Goal: Information Seeking & Learning: Learn about a topic

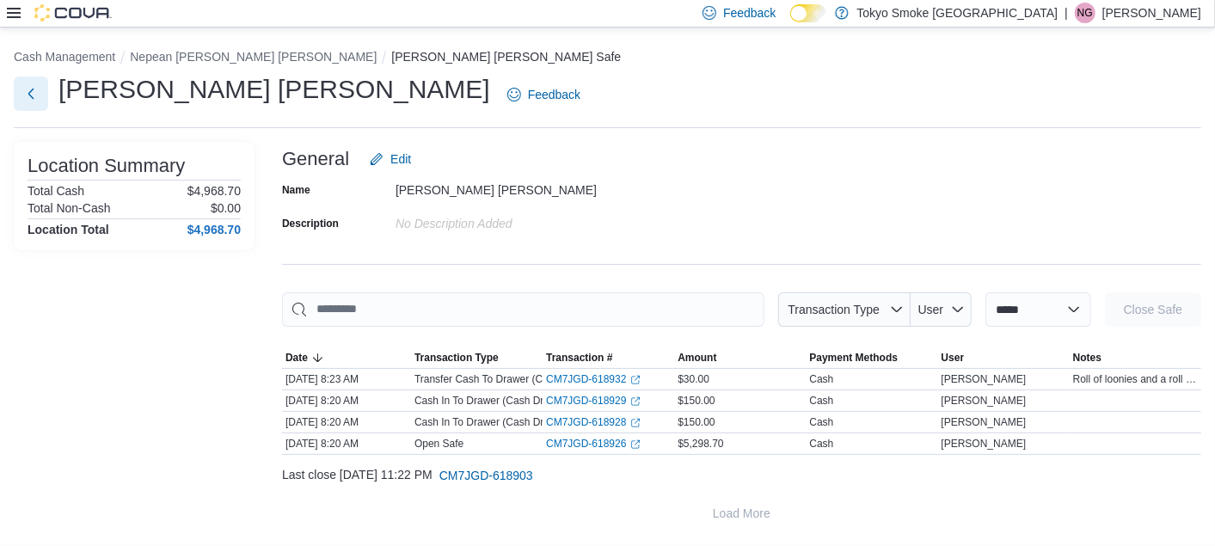
click at [44, 93] on button "Next" at bounding box center [31, 94] width 34 height 34
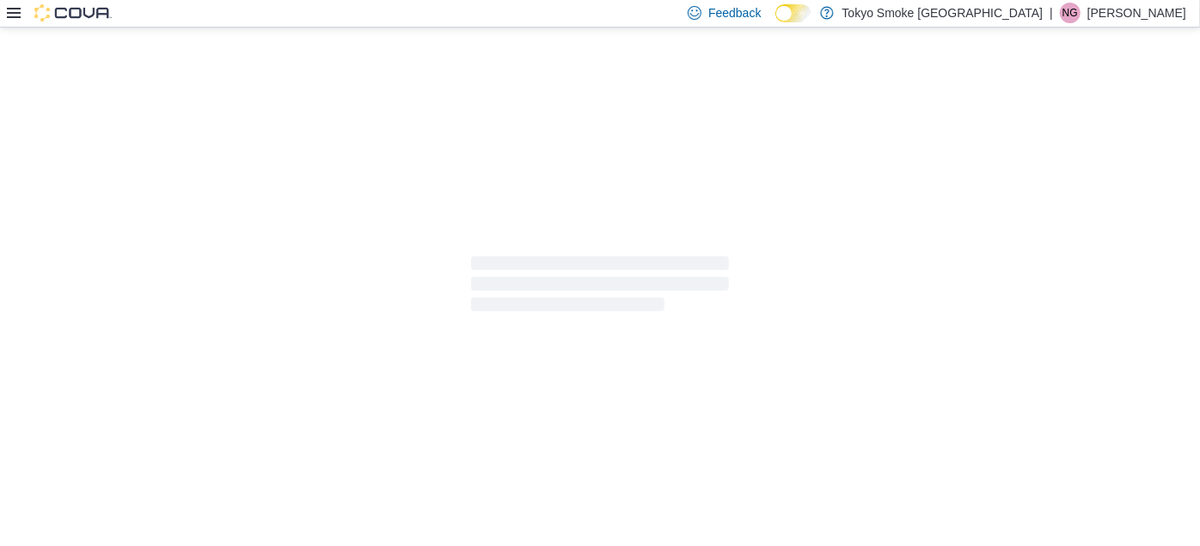
click at [7, 11] on icon at bounding box center [14, 13] width 14 height 14
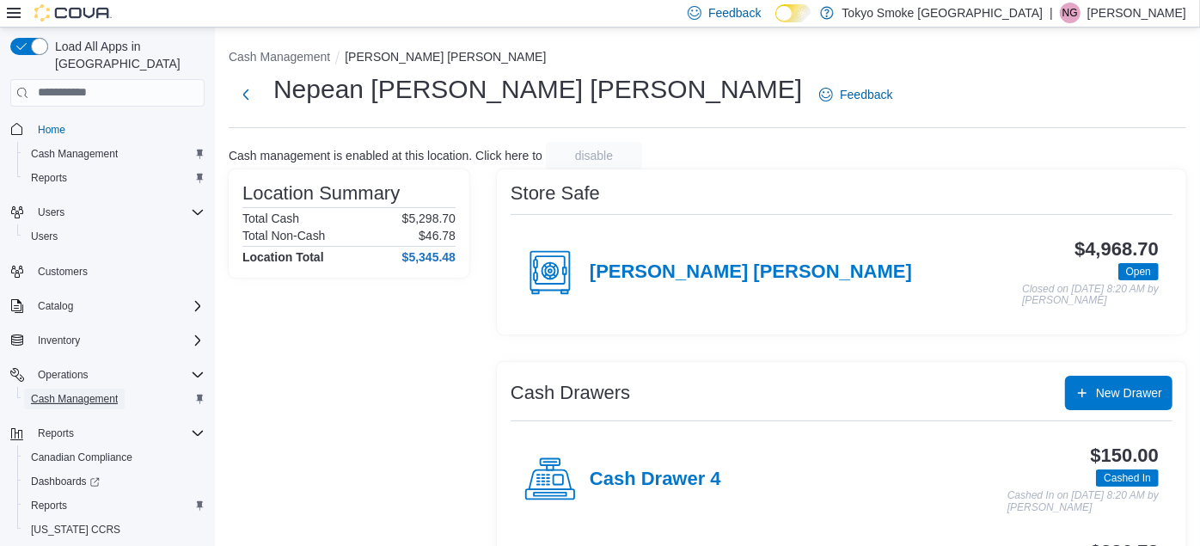
click at [76, 392] on span "Cash Management" at bounding box center [74, 399] width 87 height 14
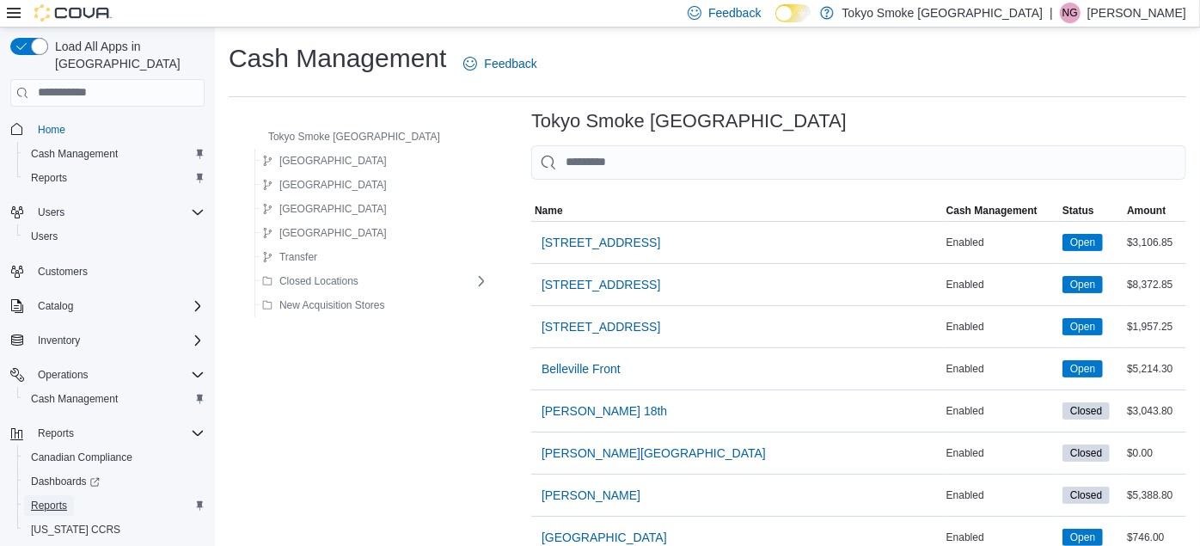
click at [62, 499] on span "Reports" at bounding box center [49, 506] width 36 height 14
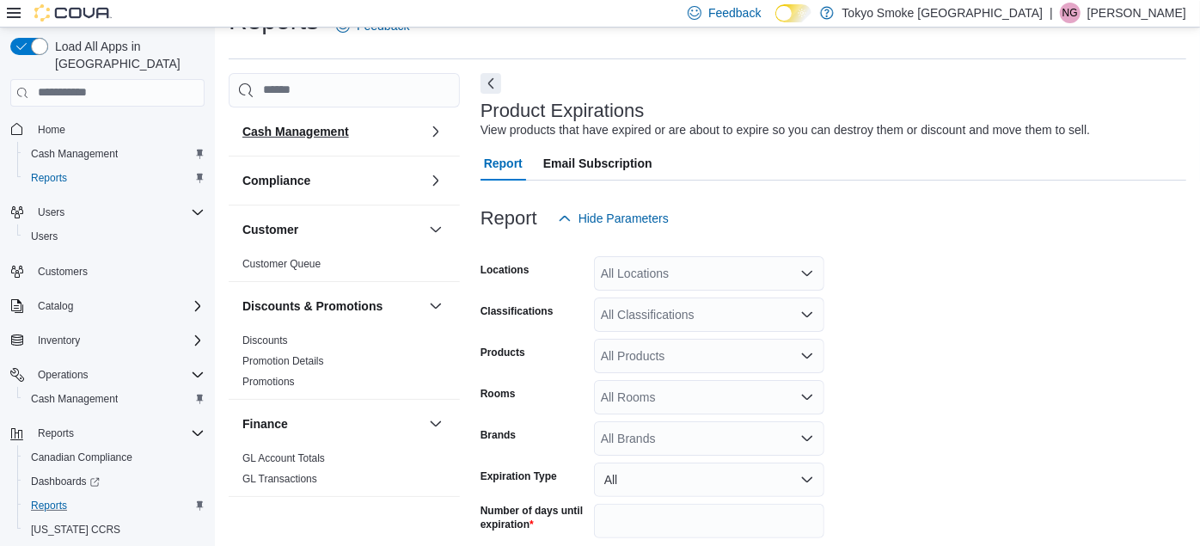
scroll to position [39, 0]
click at [277, 96] on input "search" at bounding box center [344, 89] width 231 height 34
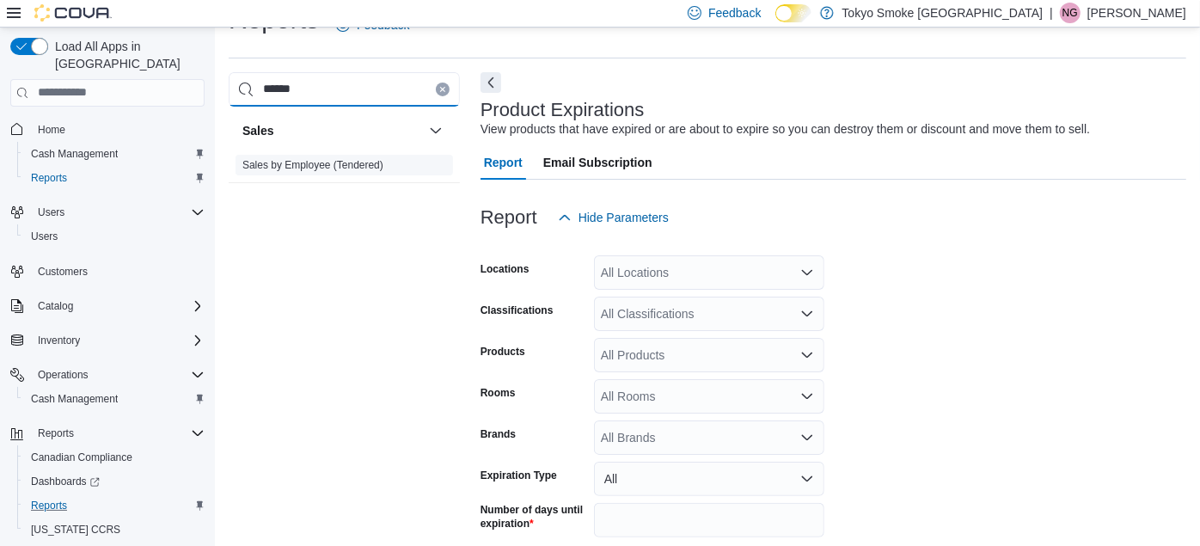
type input "******"
click at [273, 161] on link "Sales by Employee (Tendered)" at bounding box center [312, 165] width 141 height 12
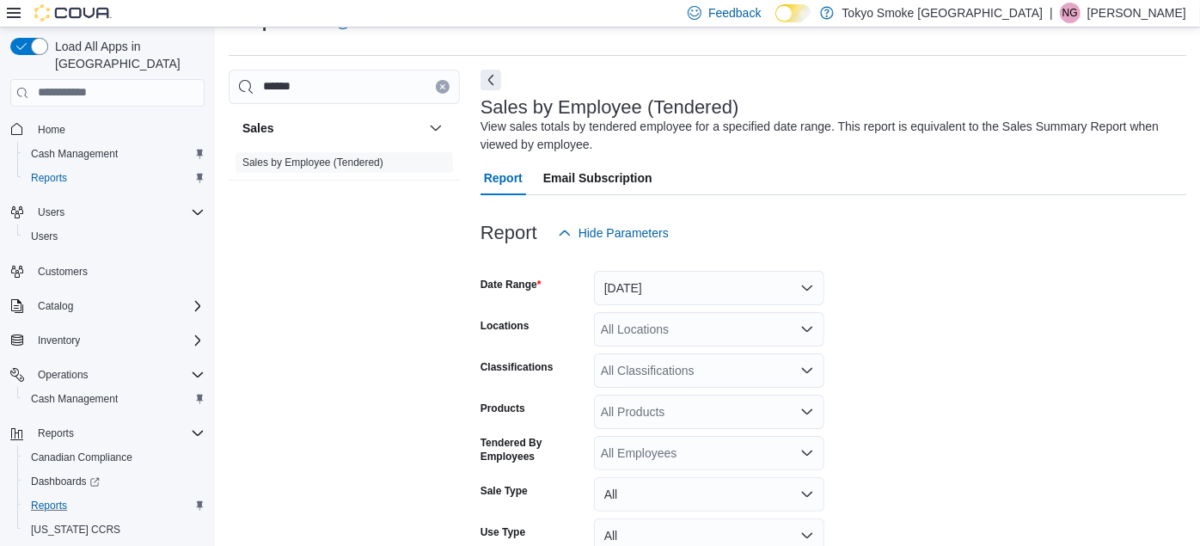
scroll to position [57, 0]
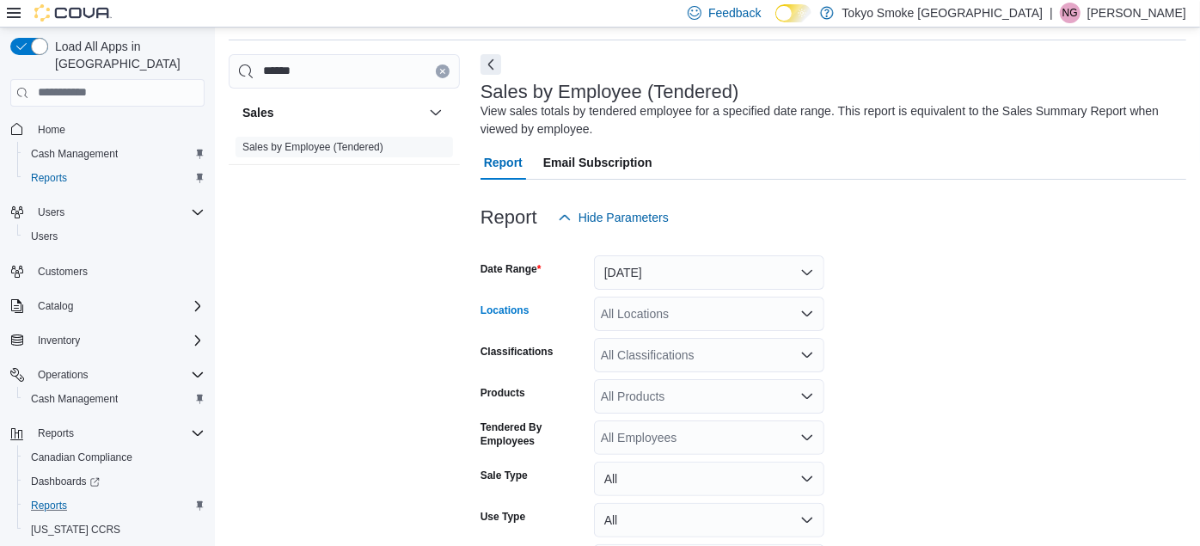
click at [615, 319] on div "All Locations" at bounding box center [709, 314] width 230 height 34
type input "****"
click at [615, 340] on span "Nepean [PERSON_NAME] [PERSON_NAME]" at bounding box center [763, 342] width 247 height 17
drag, startPoint x: 1066, startPoint y: 366, endPoint x: 931, endPoint y: 488, distance: 181.4
drag, startPoint x: 931, startPoint y: 488, endPoint x: 896, endPoint y: 482, distance: 35.8
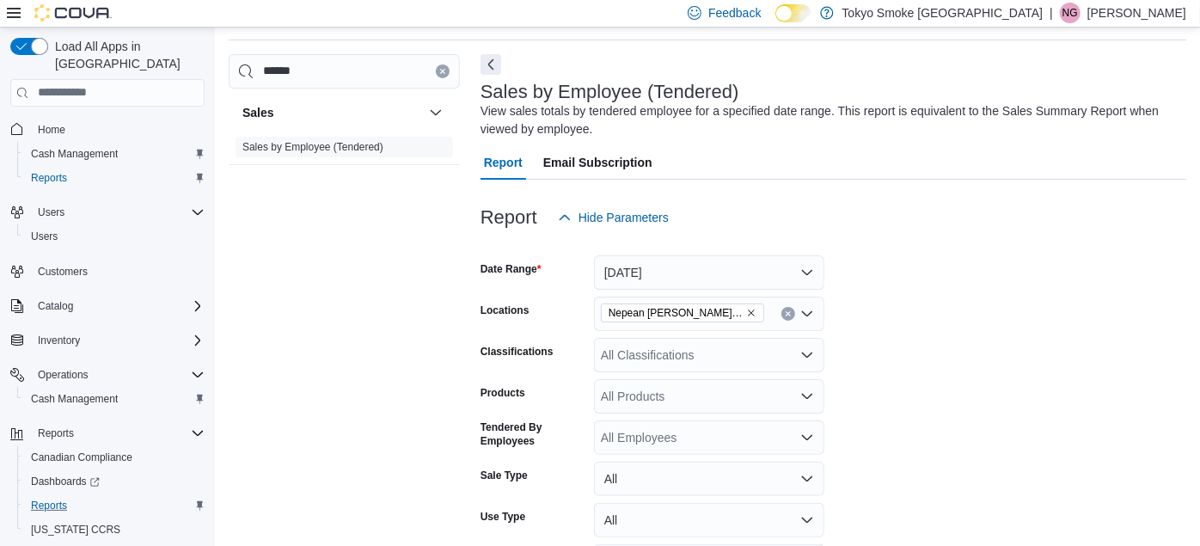
click at [615, 482] on form "Date Range [DATE] Locations Nepean [PERSON_NAME] [PERSON_NAME] Classifications …" at bounding box center [834, 431] width 706 height 392
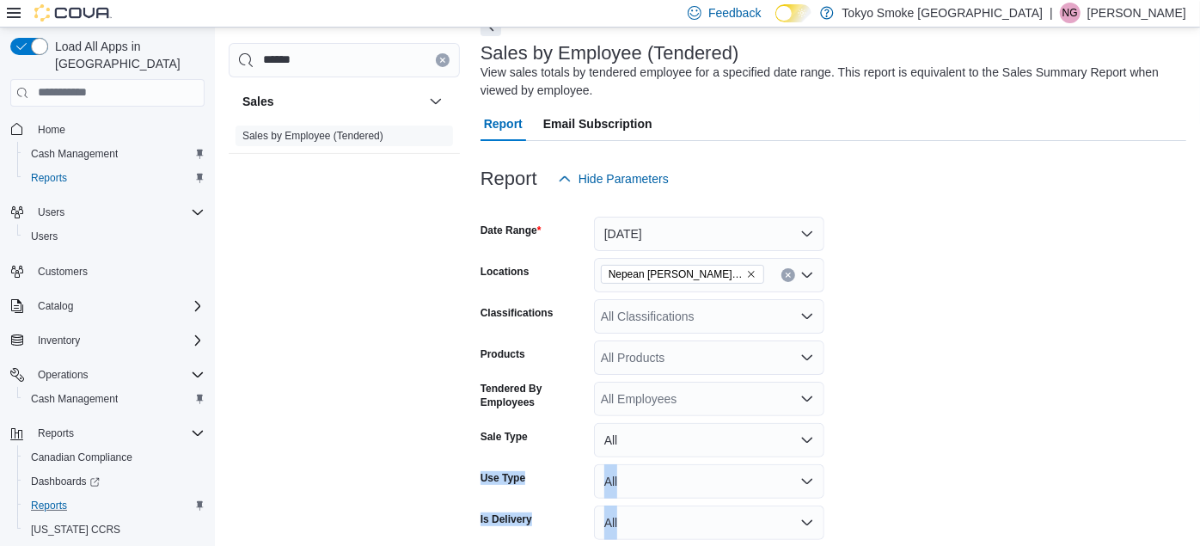
scroll to position [171, 0]
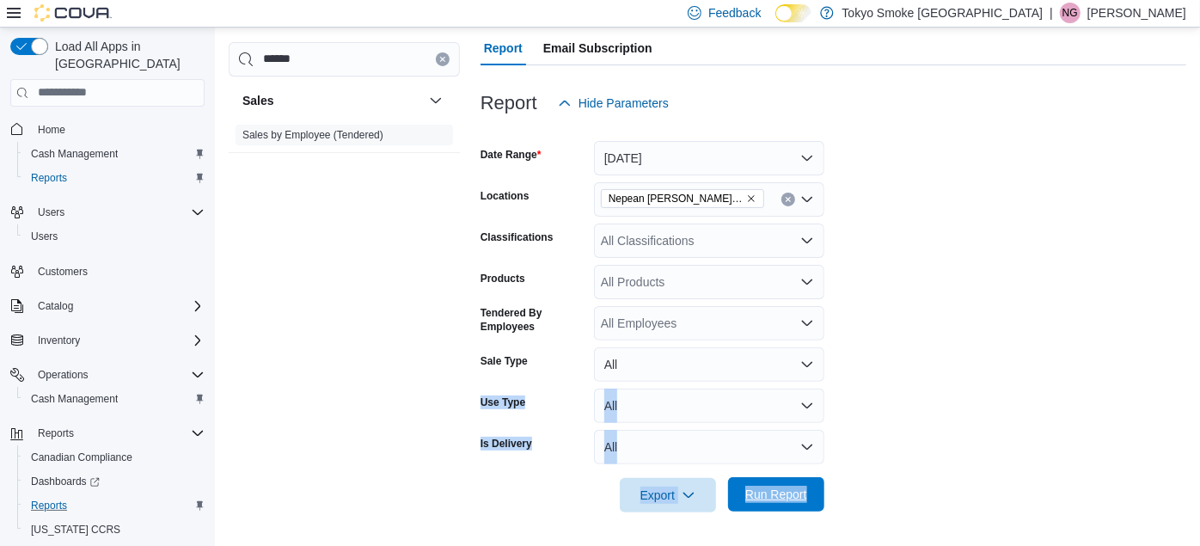
drag, startPoint x: 896, startPoint y: 482, endPoint x: 769, endPoint y: 489, distance: 127.5
click at [615, 489] on form "Date Range [DATE] Locations Nepean [PERSON_NAME] [PERSON_NAME] Classifications …" at bounding box center [834, 316] width 706 height 392
click at [615, 489] on span "Run Report" at bounding box center [776, 494] width 62 height 17
click at [615, 400] on form "Date Range [DATE] Locations Nepean [PERSON_NAME] [PERSON_NAME] Classifications …" at bounding box center [834, 316] width 706 height 392
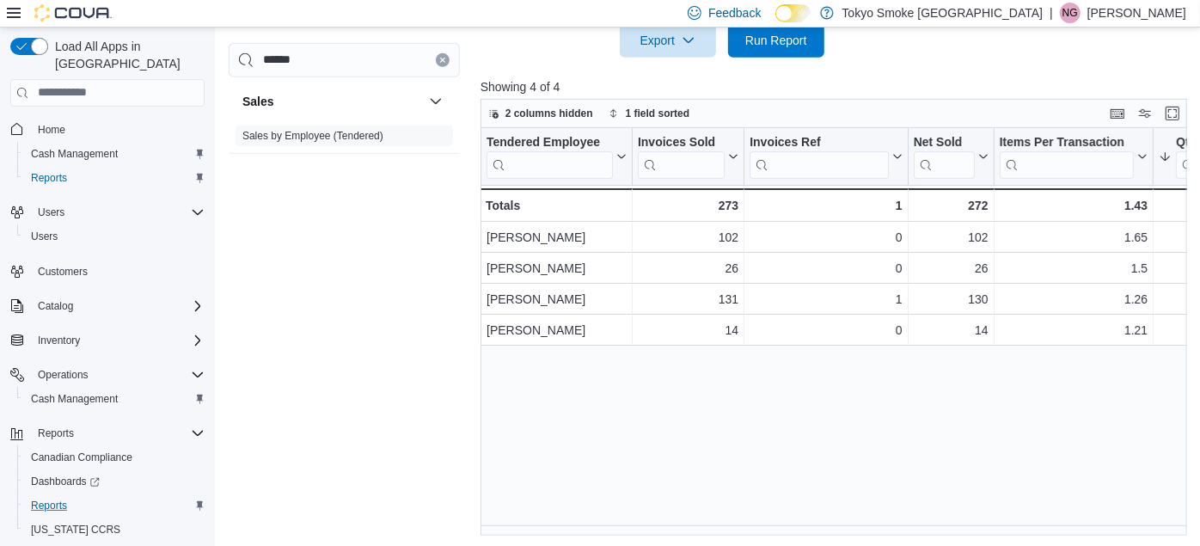
scroll to position [629, 0]
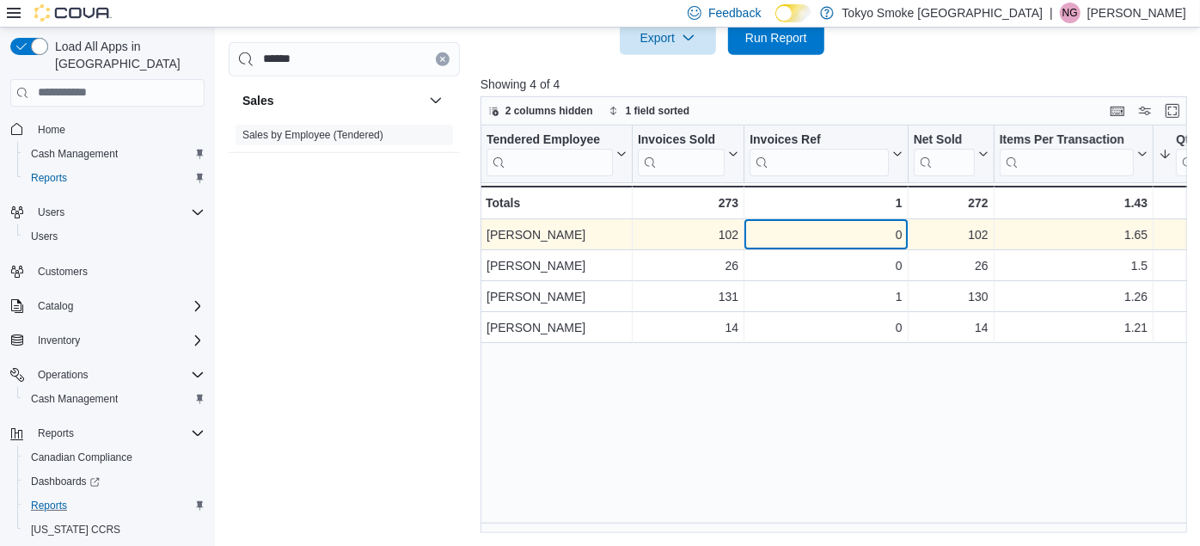
click at [615, 236] on div "0" at bounding box center [826, 234] width 152 height 21
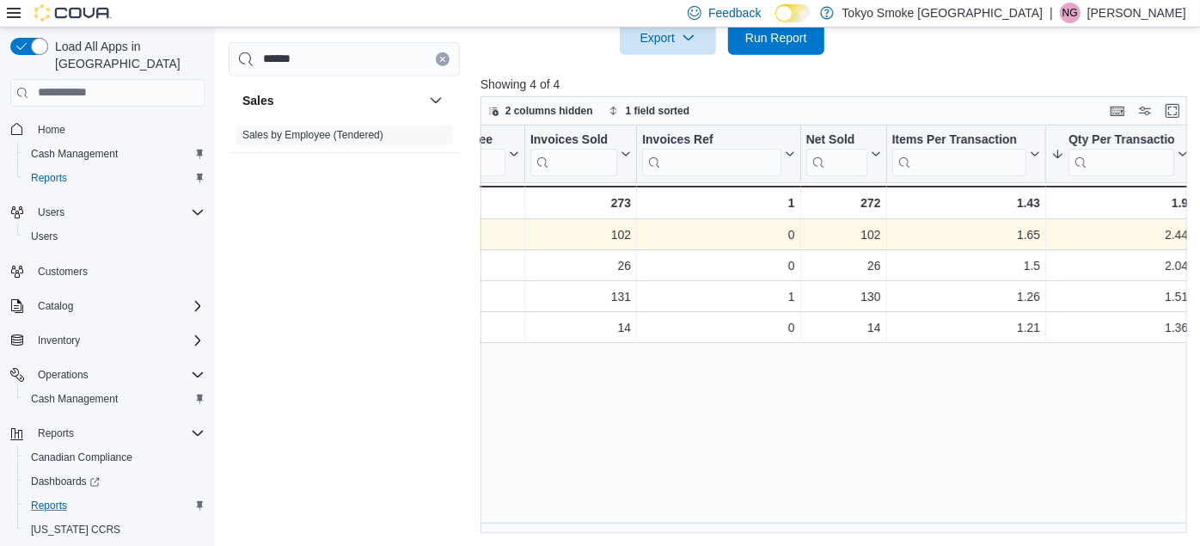
scroll to position [0, 260]
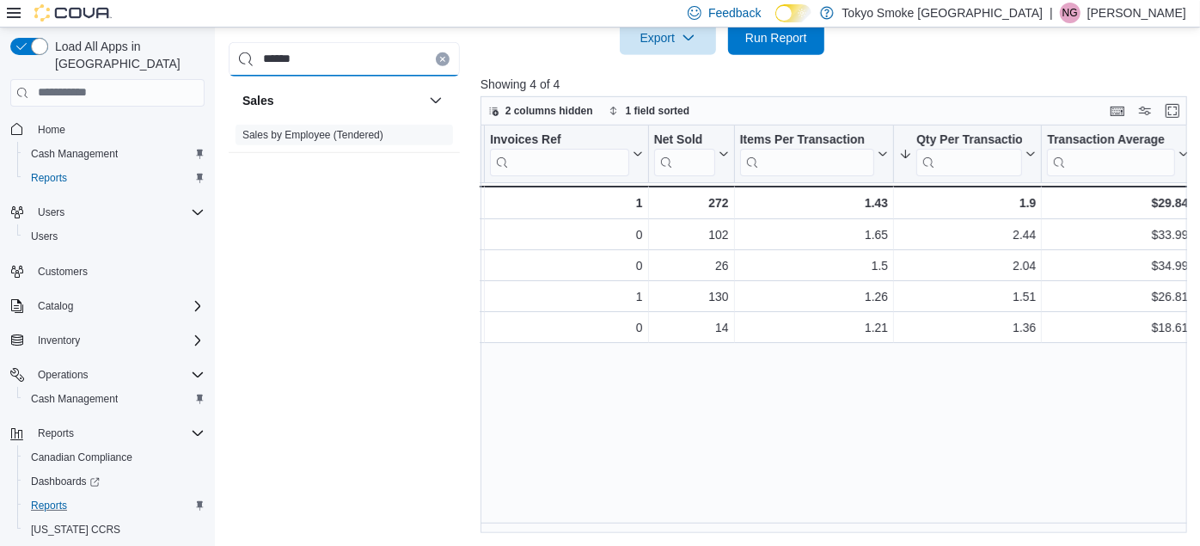
click at [345, 64] on input "******" at bounding box center [344, 58] width 231 height 34
type input "*"
type input "********"
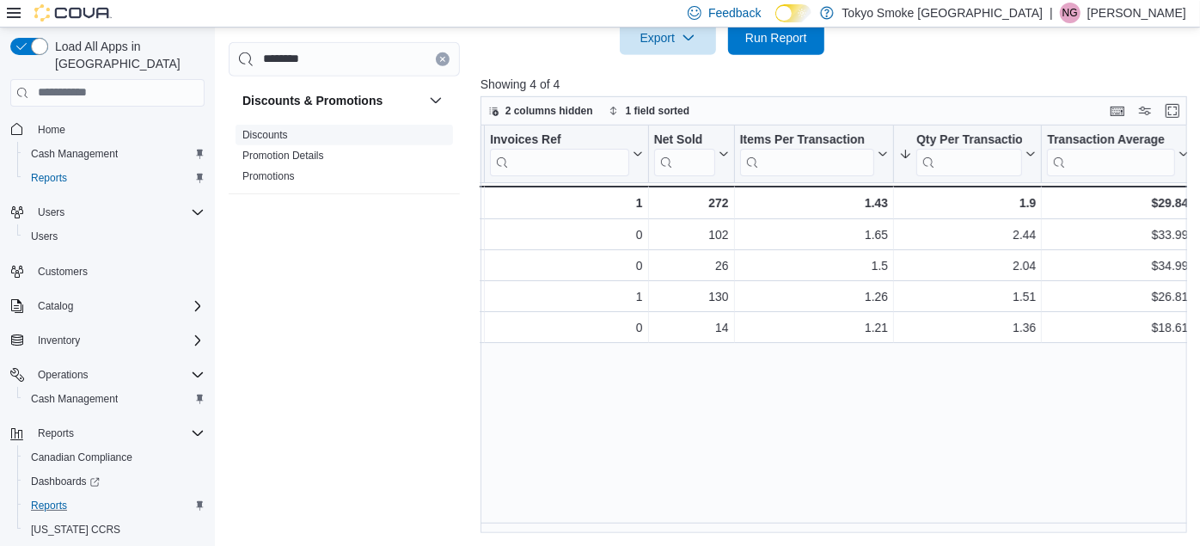
click at [265, 128] on link "Discounts" at bounding box center [265, 134] width 46 height 12
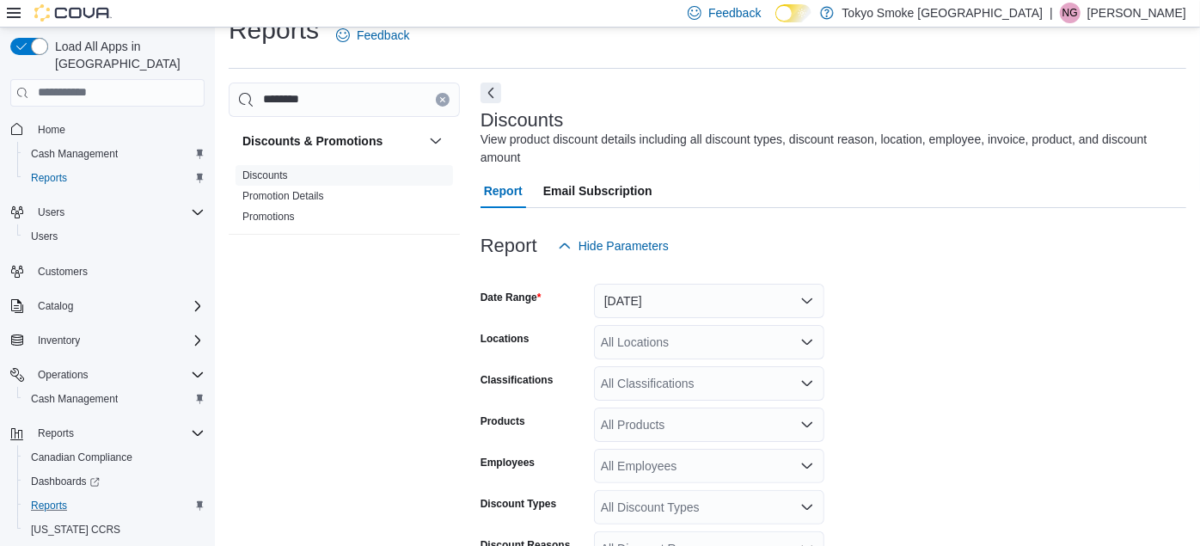
scroll to position [39, 0]
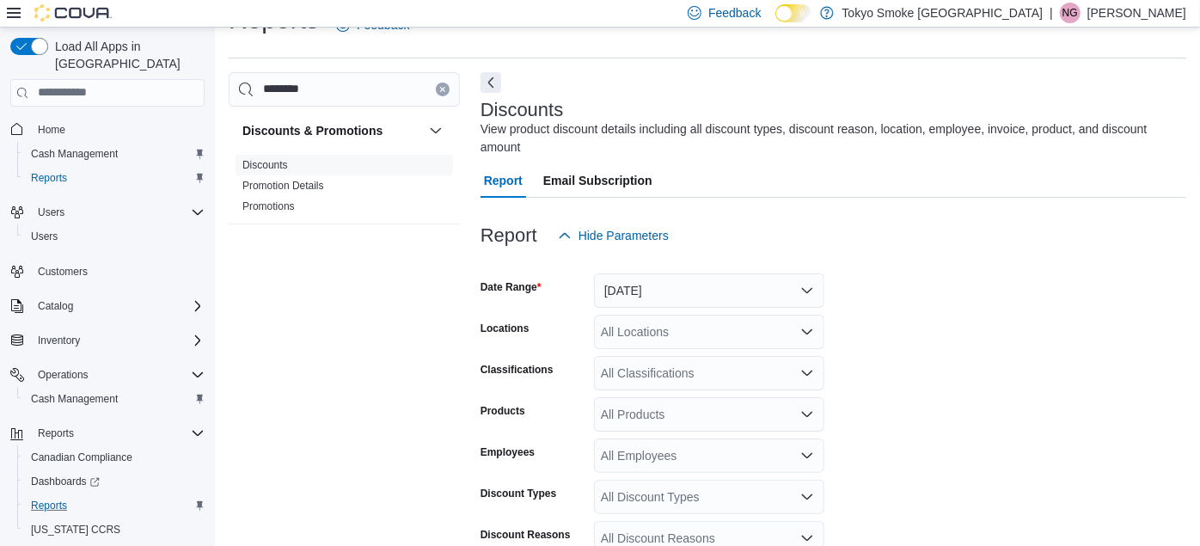
click at [615, 315] on div "All Locations" at bounding box center [709, 332] width 230 height 34
type input "*******"
click at [615, 341] on span "Nepean [PERSON_NAME] [PERSON_NAME]" at bounding box center [763, 342] width 247 height 17
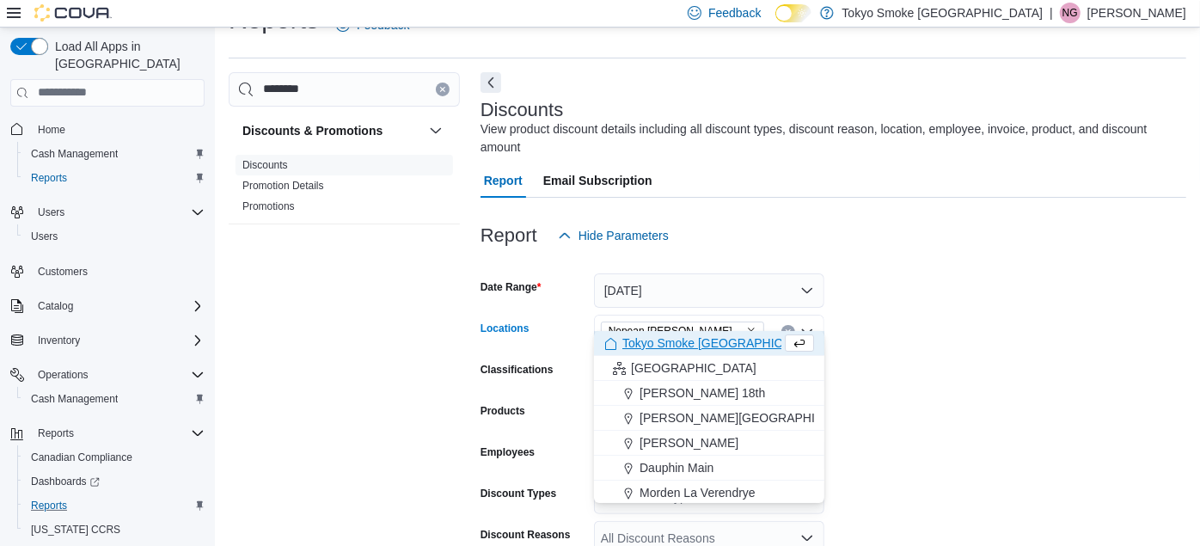
click at [615, 343] on form "Date Range [DATE] Locations [GEOGRAPHIC_DATA] [PERSON_NAME][GEOGRAPHIC_DATA][PE…" at bounding box center [834, 490] width 706 height 475
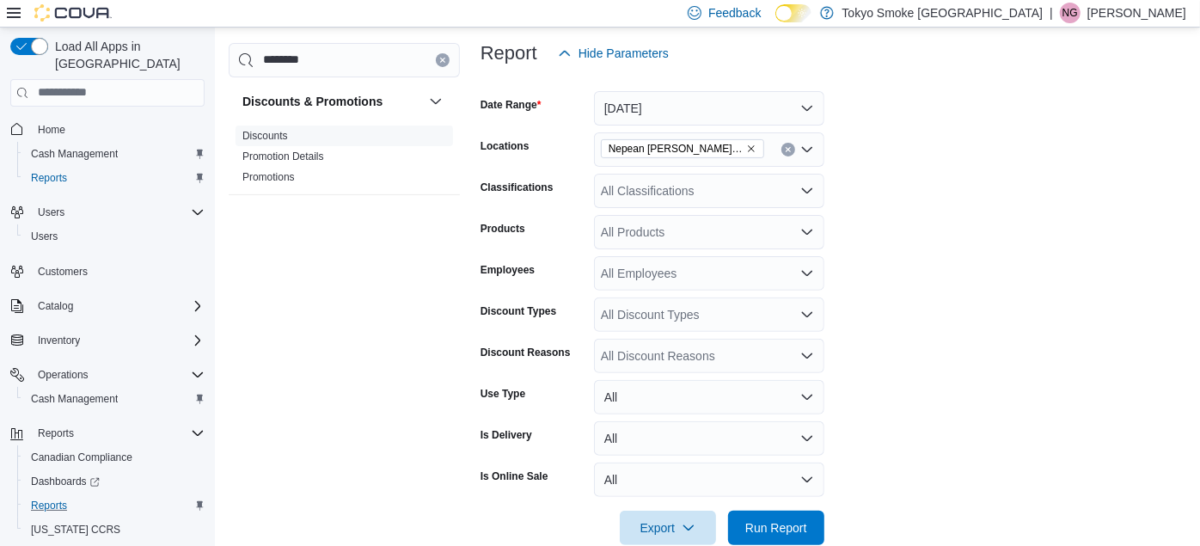
scroll to position [236, 0]
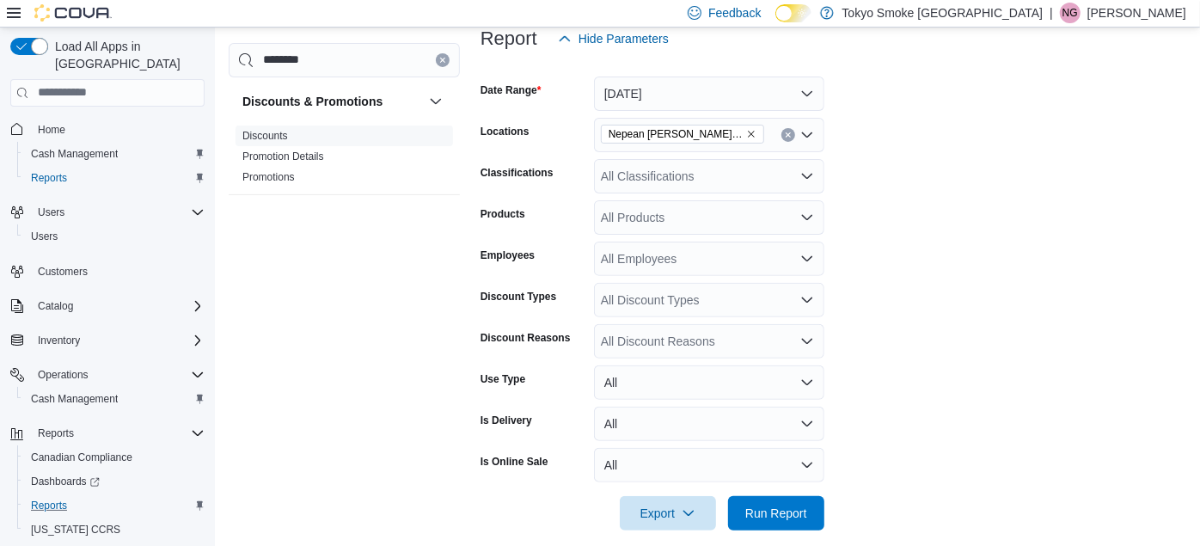
click at [615, 324] on div "All Discount Reasons" at bounding box center [709, 341] width 230 height 34
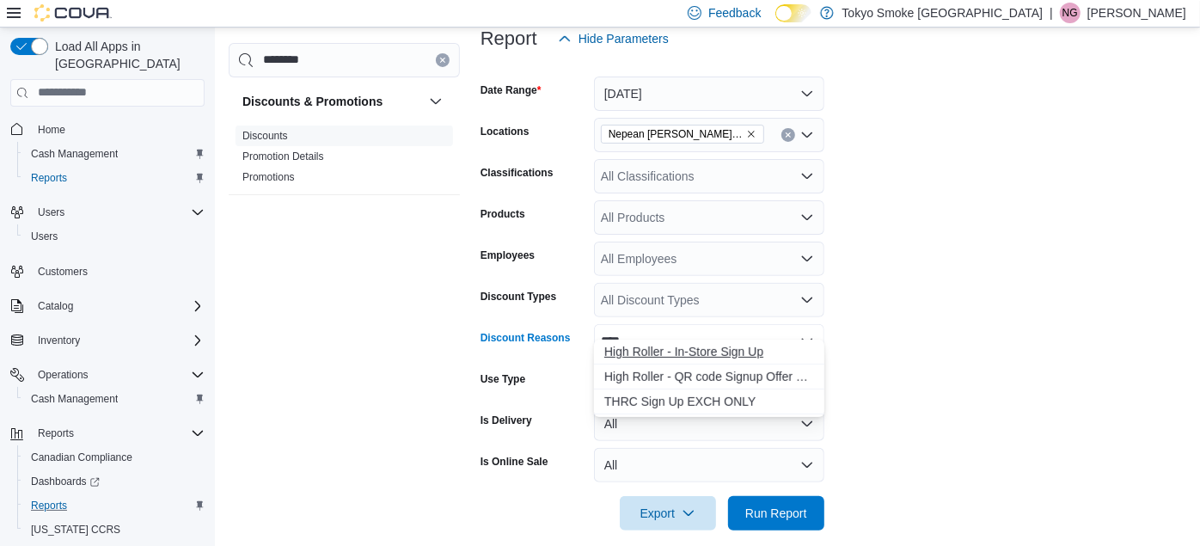
type input "****"
click at [615, 349] on span "High Roller - In-Store Sign Up" at bounding box center [709, 351] width 210 height 17
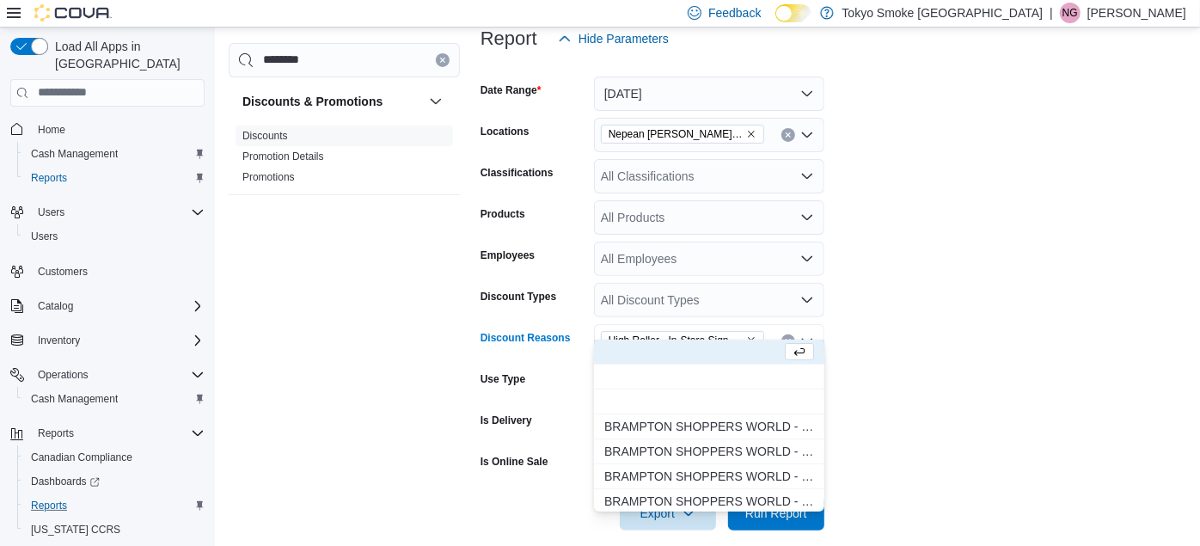
click at [615, 531] on div at bounding box center [834, 541] width 706 height 21
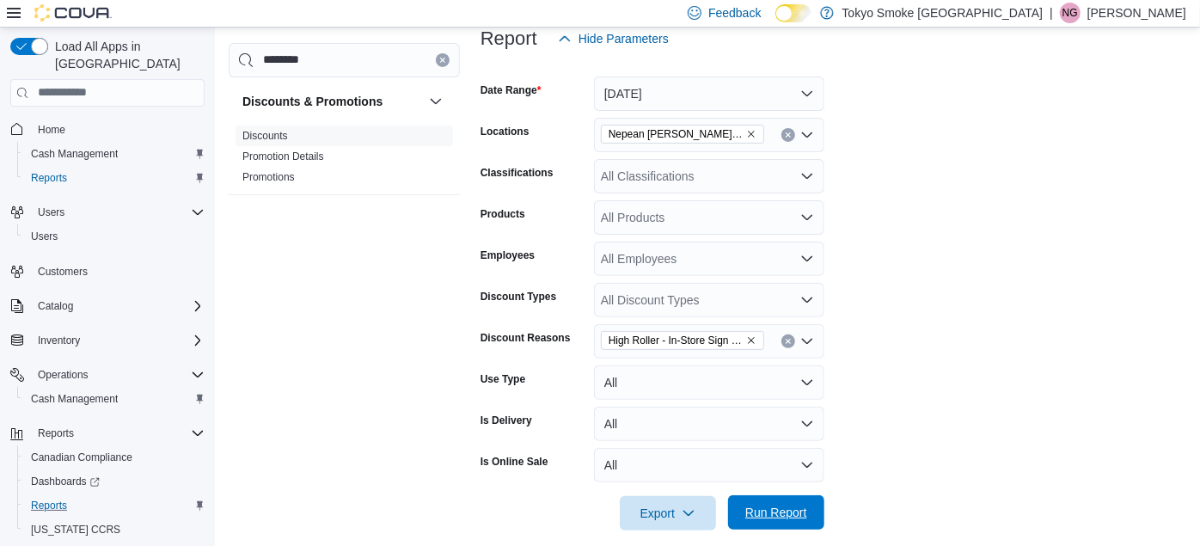
click at [615, 495] on span "Run Report" at bounding box center [777, 512] width 76 height 34
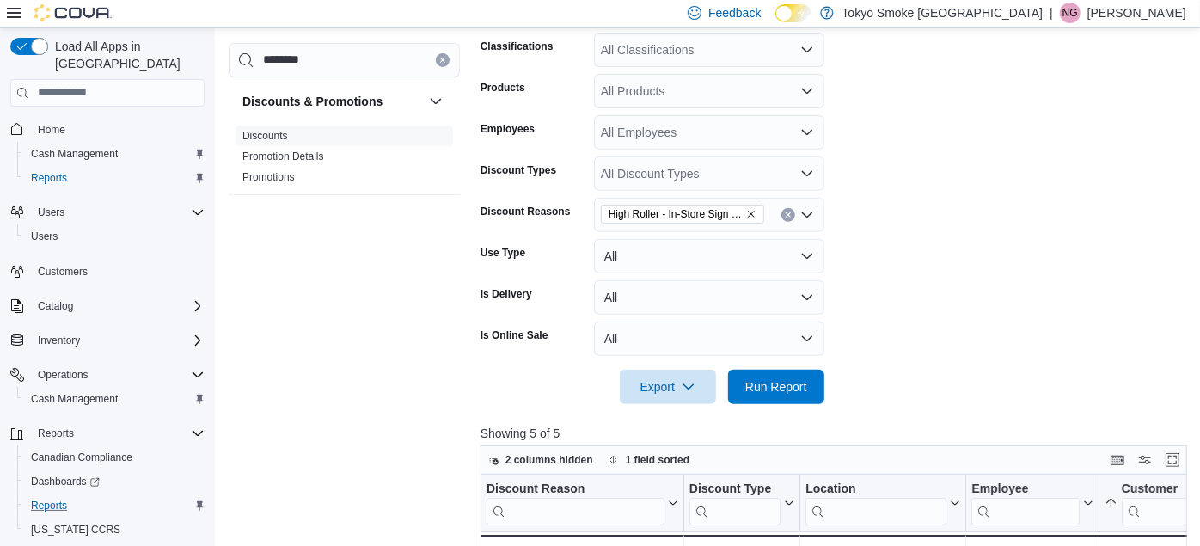
scroll to position [348, 0]
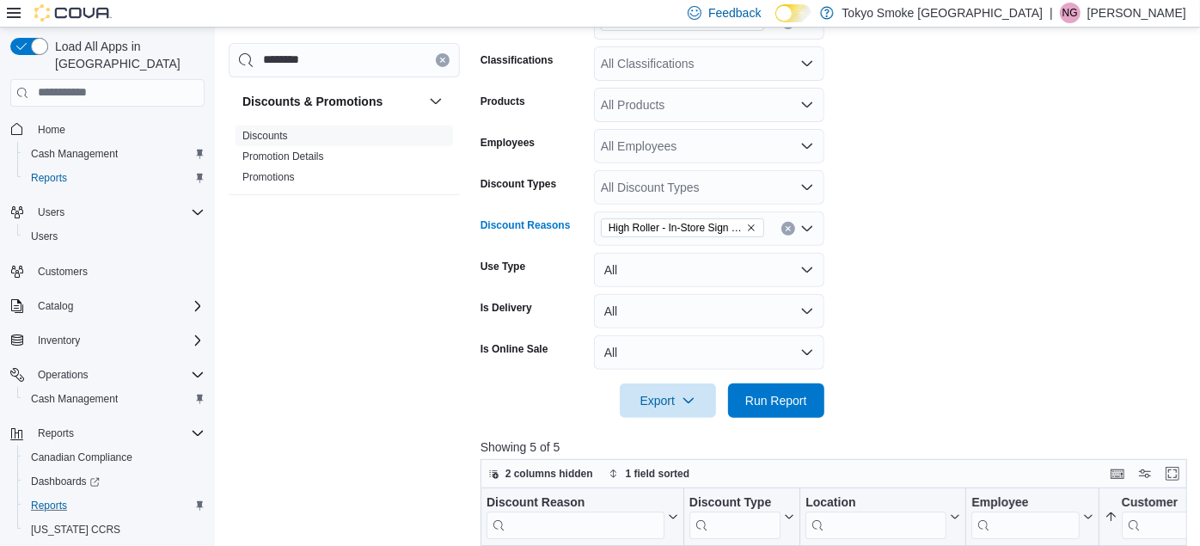
click at [615, 219] on span "High Roller - In-Store Sign Up" at bounding box center [683, 227] width 148 height 17
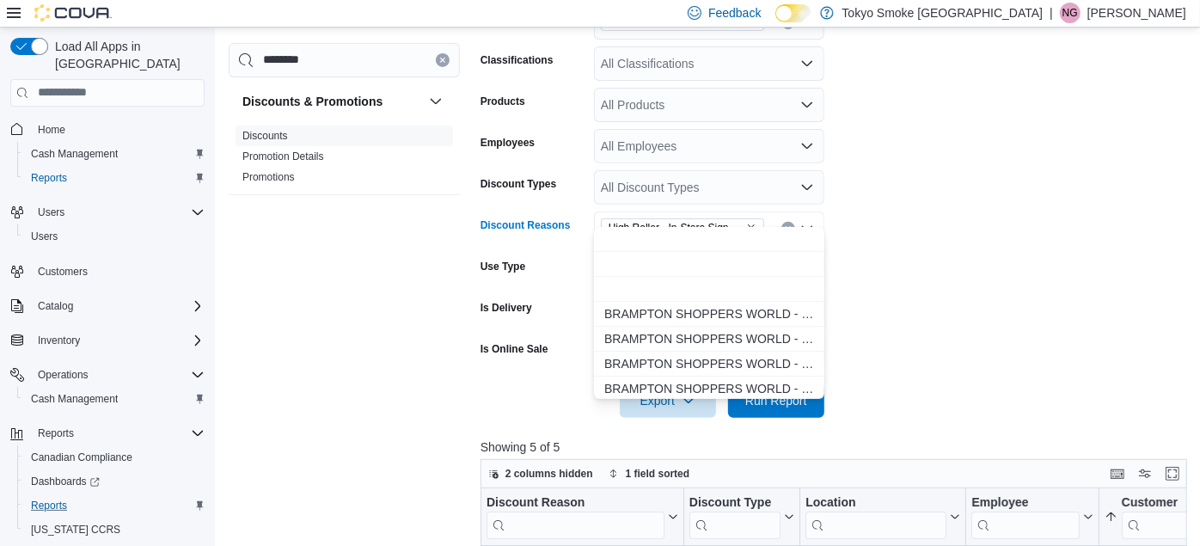
click at [615, 223] on icon "Remove High Roller - In-Store Sign Up from selection in this group" at bounding box center [751, 228] width 10 height 10
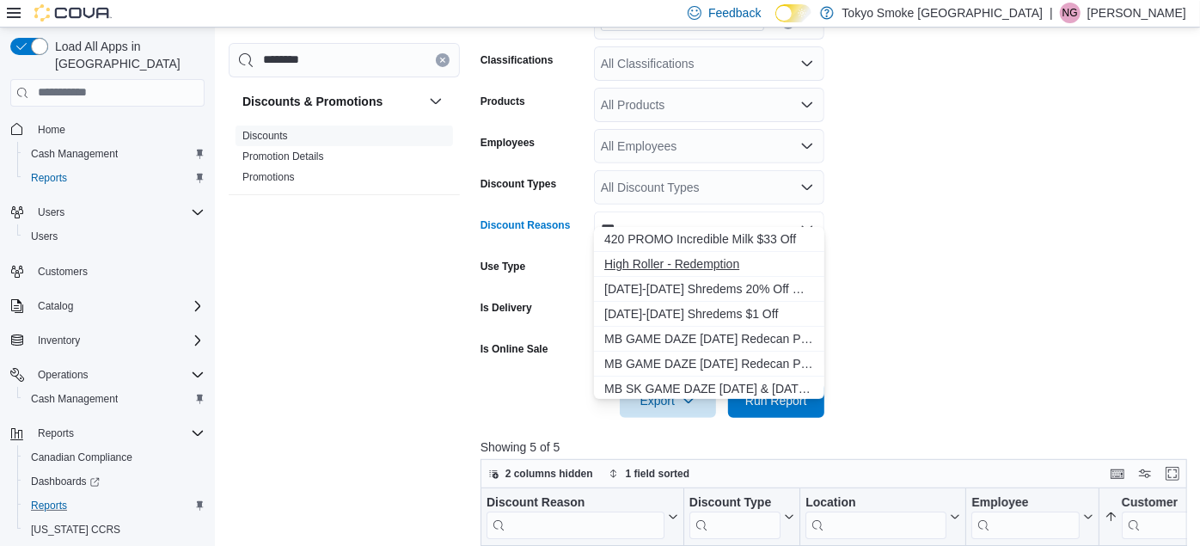
type input "***"
click at [615, 270] on span "High Roller - Redemption" at bounding box center [709, 263] width 210 height 17
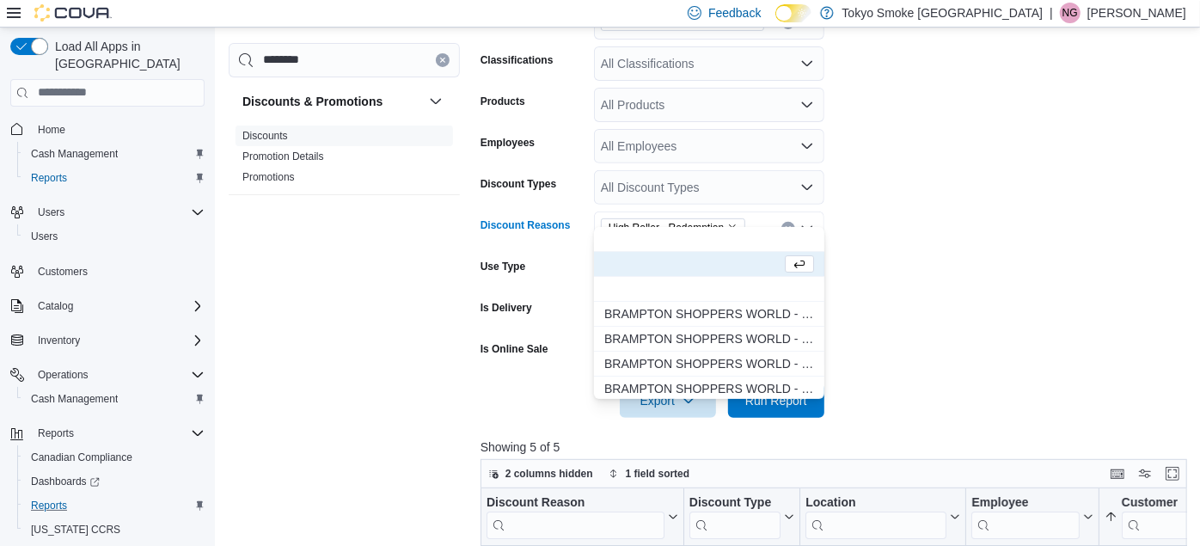
click at [615, 262] on form "Date Range [DATE] Locations Nepean [PERSON_NAME] [PERSON_NAME] Classifications …" at bounding box center [838, 180] width 714 height 475
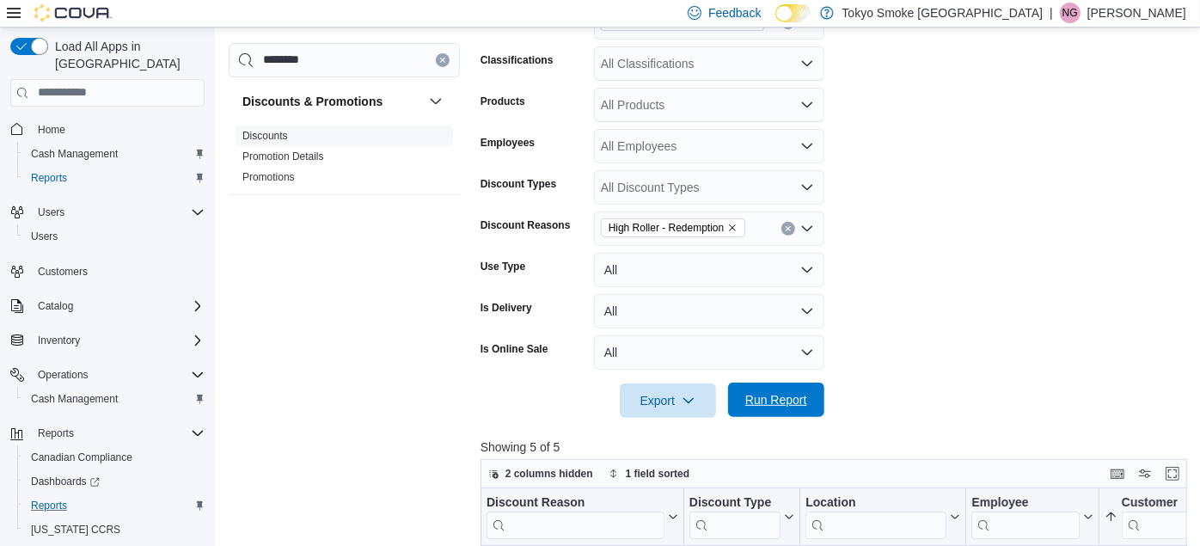
click at [615, 393] on span "Run Report" at bounding box center [777, 400] width 76 height 34
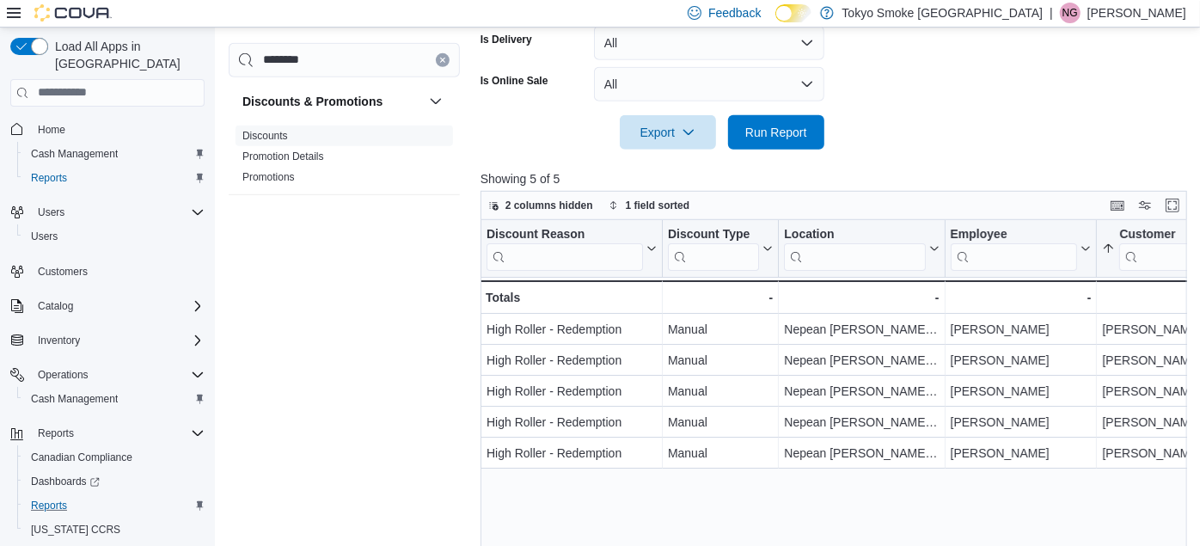
scroll to position [654, 0]
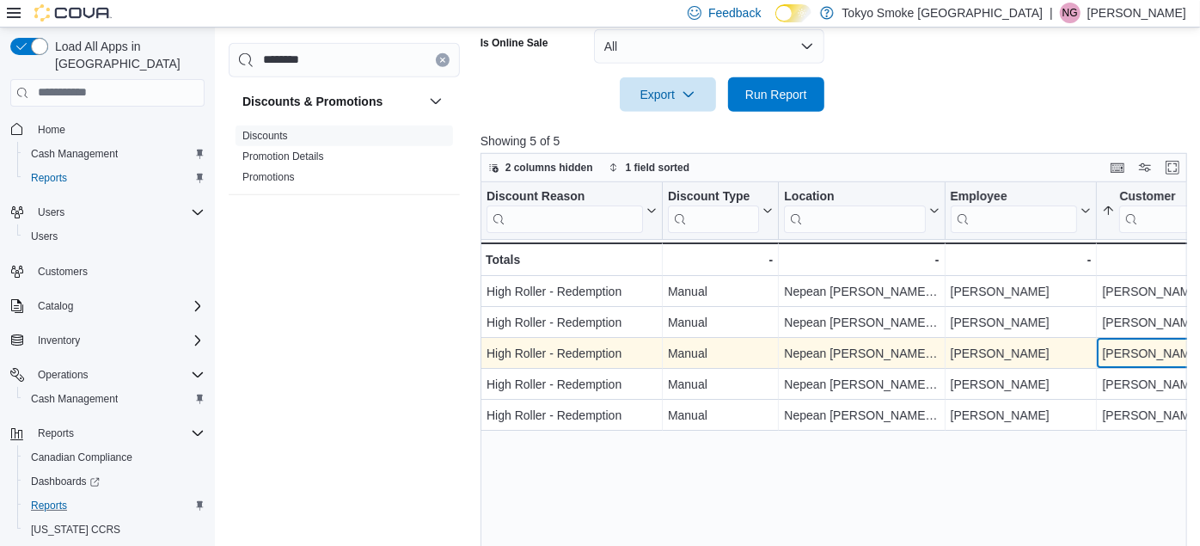
click at [615, 343] on div "[PERSON_NAME]" at bounding box center [1156, 353] width 109 height 21
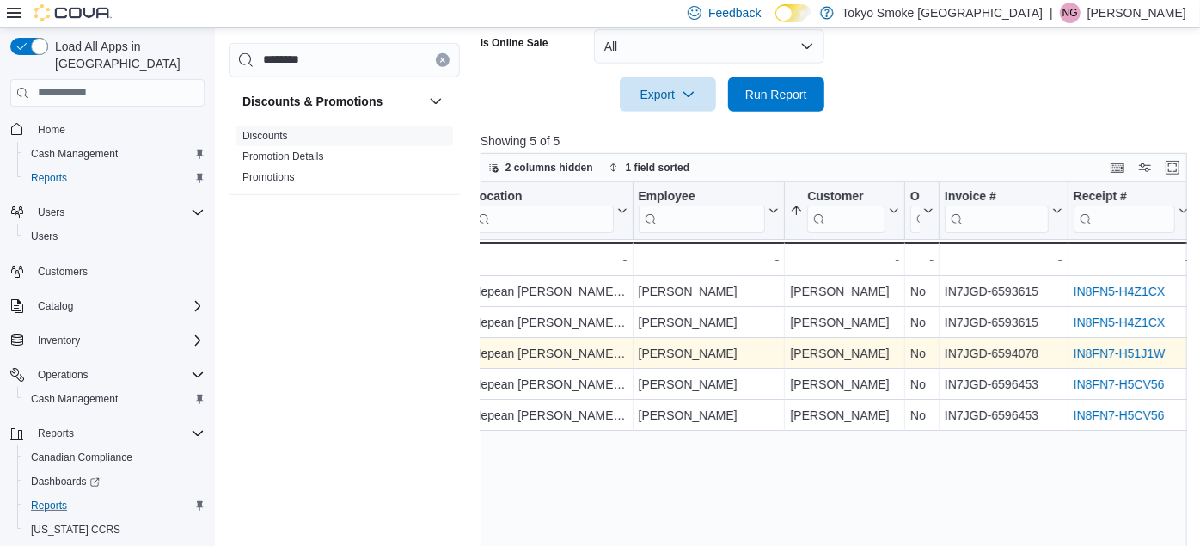
scroll to position [0, 487]
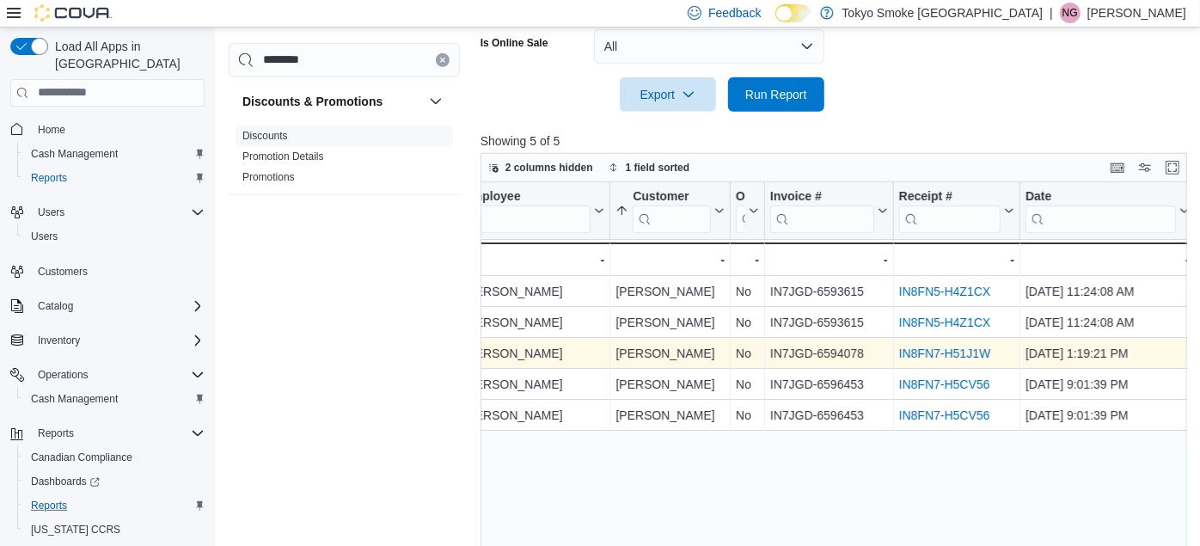
click at [615, 347] on link "IN8FN7-H51J1W" at bounding box center [945, 354] width 92 height 14
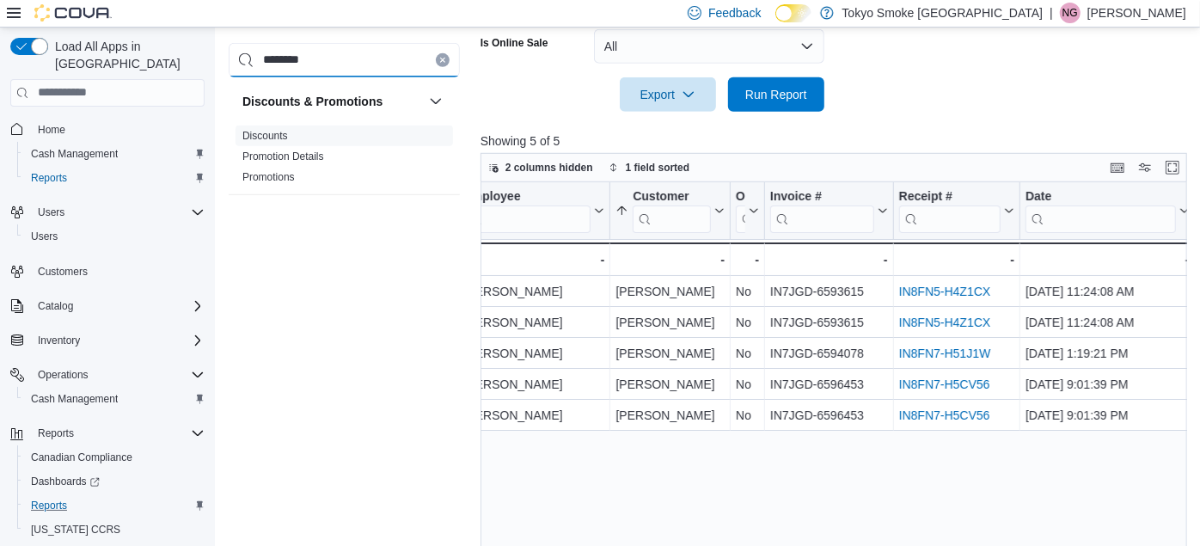
click at [329, 54] on input "********" at bounding box center [344, 60] width 231 height 34
type input "*"
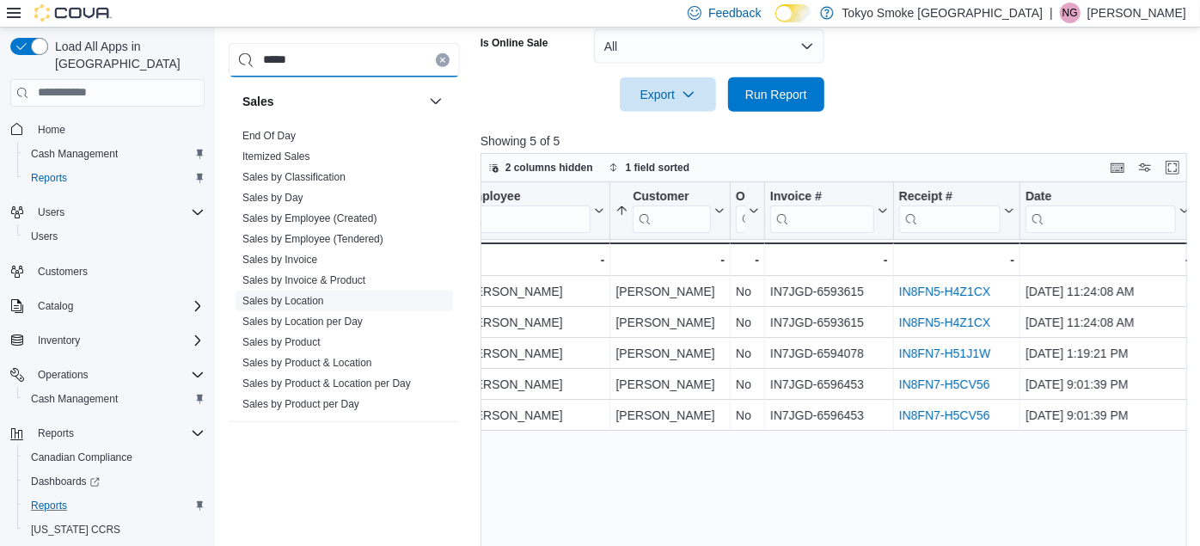
type input "*****"
click at [290, 300] on link "Sales by Location" at bounding box center [283, 301] width 82 height 12
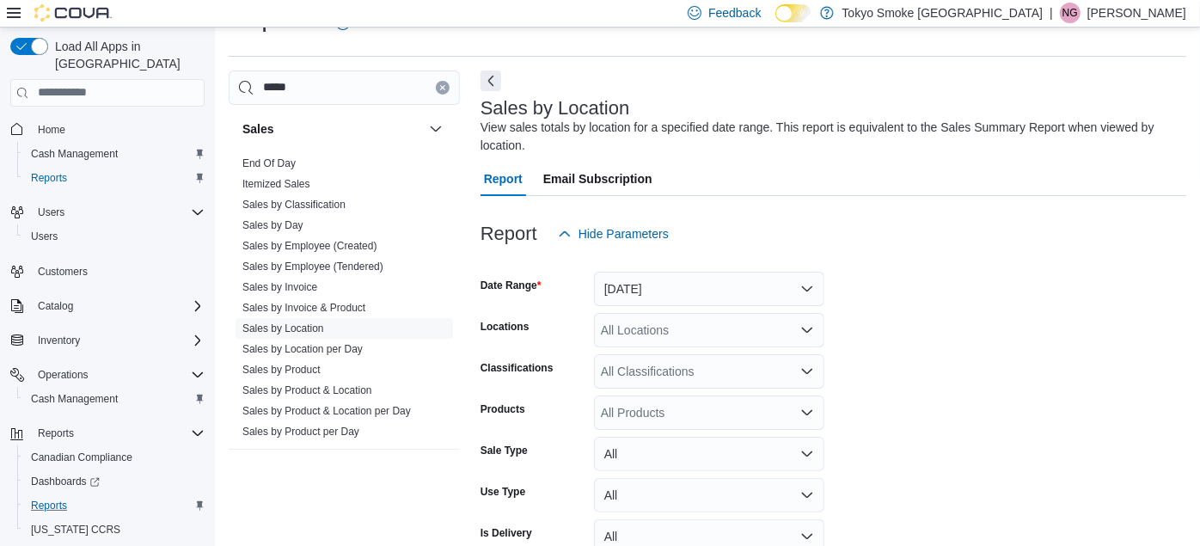
scroll to position [57, 0]
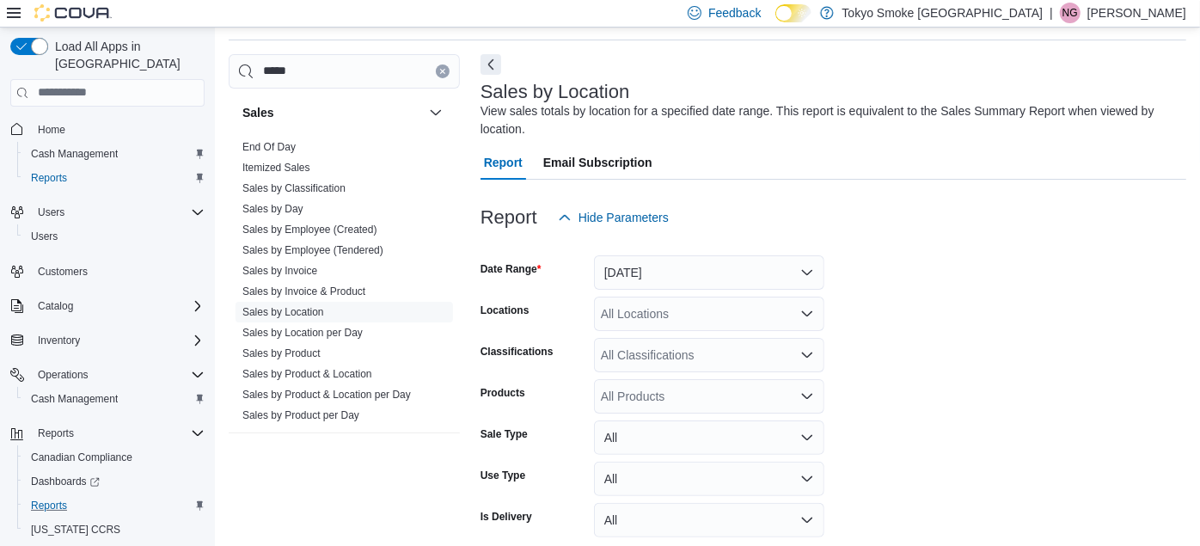
click at [615, 253] on div at bounding box center [834, 245] width 706 height 21
click at [615, 316] on div "All Locations" at bounding box center [709, 314] width 230 height 34
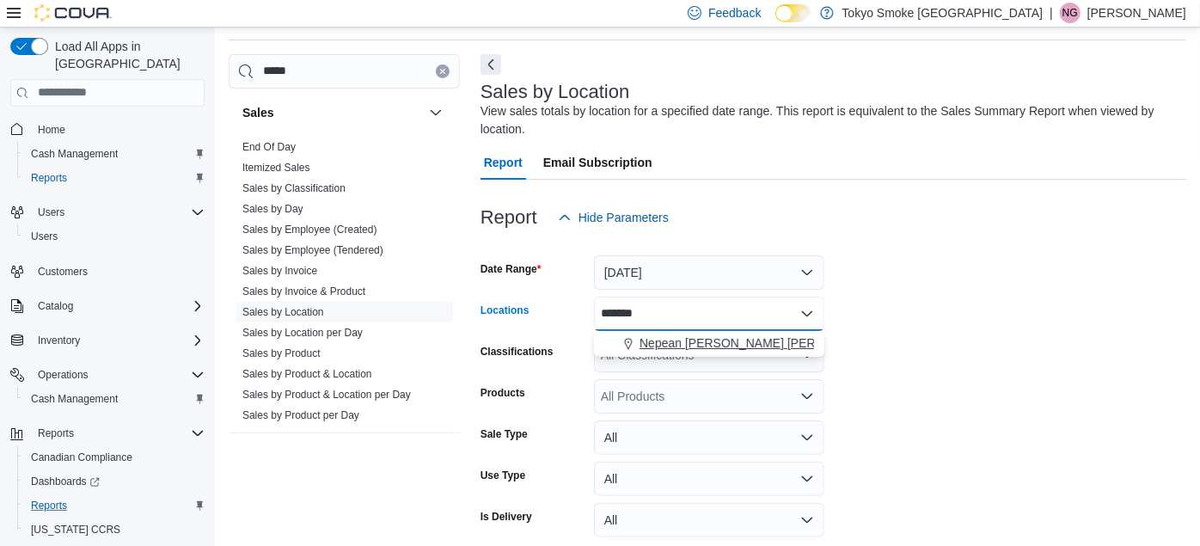
type input "*******"
click at [615, 348] on span "Nepean [PERSON_NAME] [PERSON_NAME]" at bounding box center [763, 342] width 247 height 17
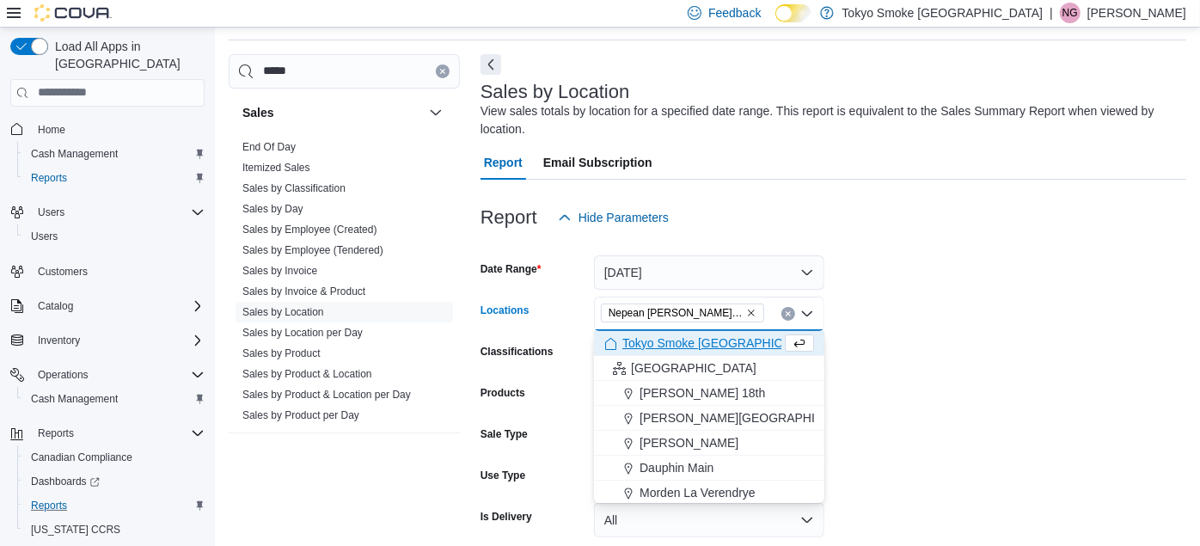
click at [615, 309] on form "Date Range [DATE] Locations [GEOGRAPHIC_DATA] [PERSON_NAME][GEOGRAPHIC_DATA][PE…" at bounding box center [834, 410] width 706 height 351
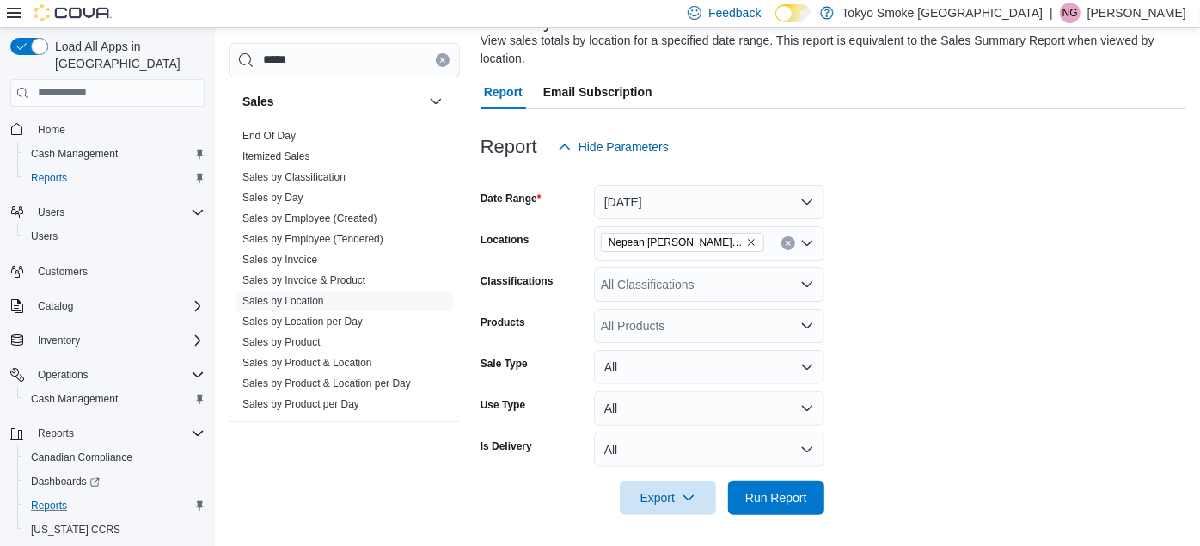
scroll to position [130, 0]
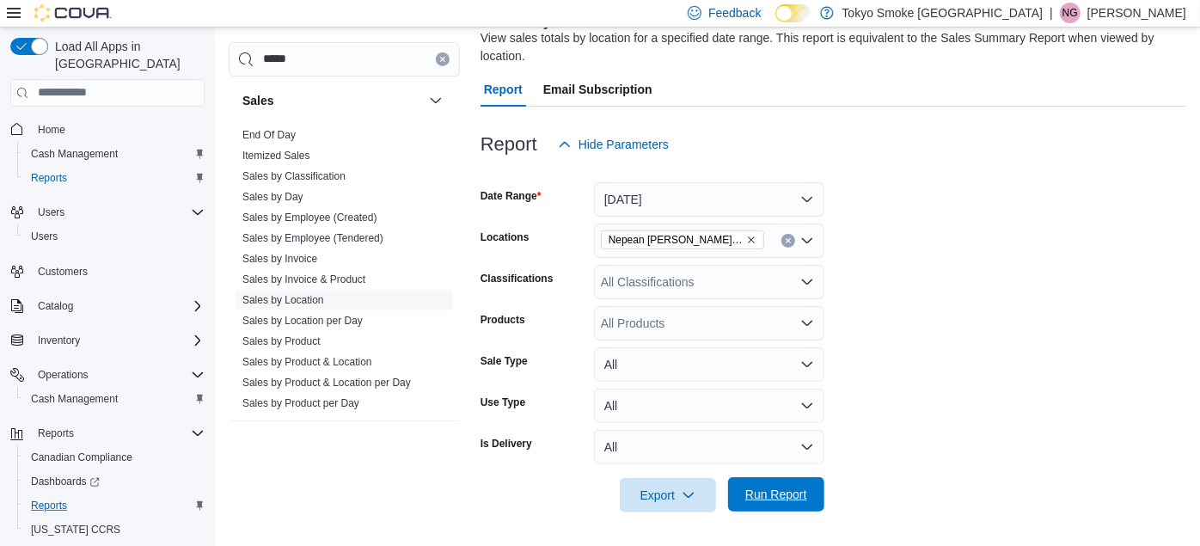
click at [615, 491] on span "Run Report" at bounding box center [776, 494] width 62 height 17
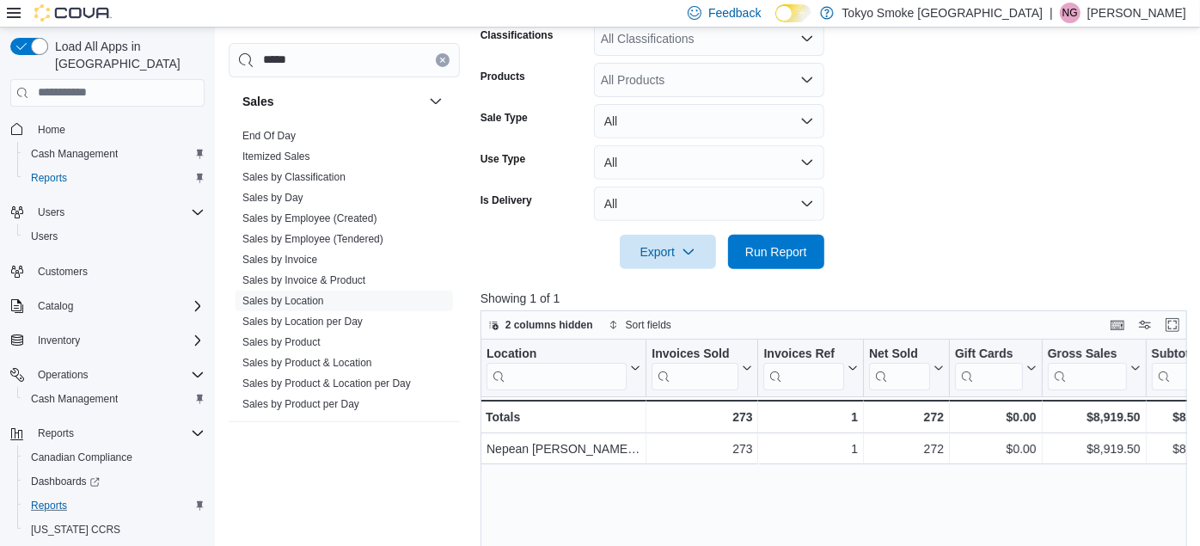
scroll to position [550, 0]
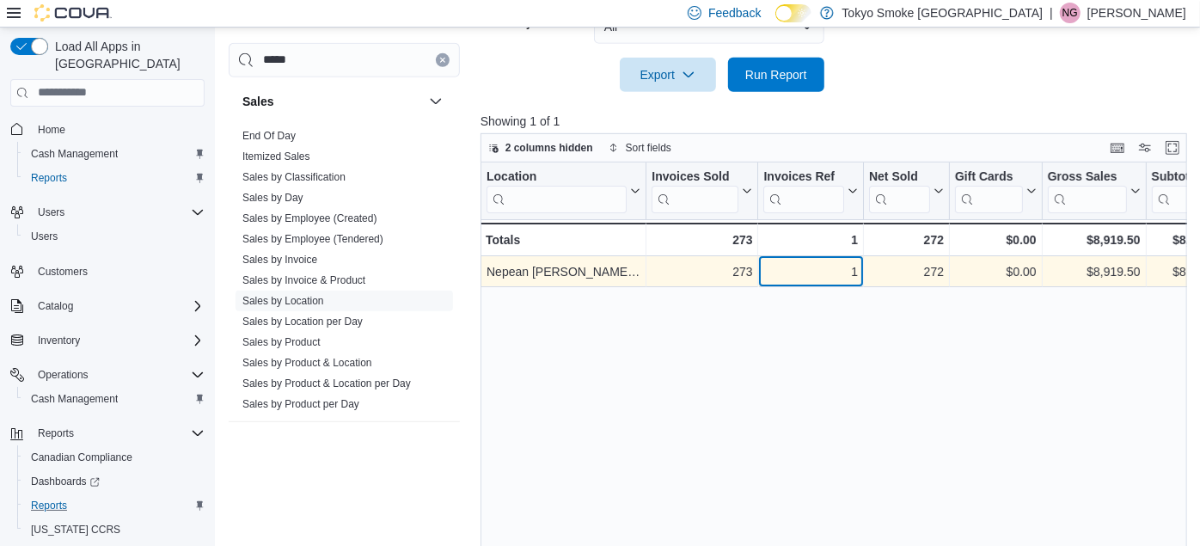
click at [615, 264] on div "1" at bounding box center [811, 271] width 94 height 21
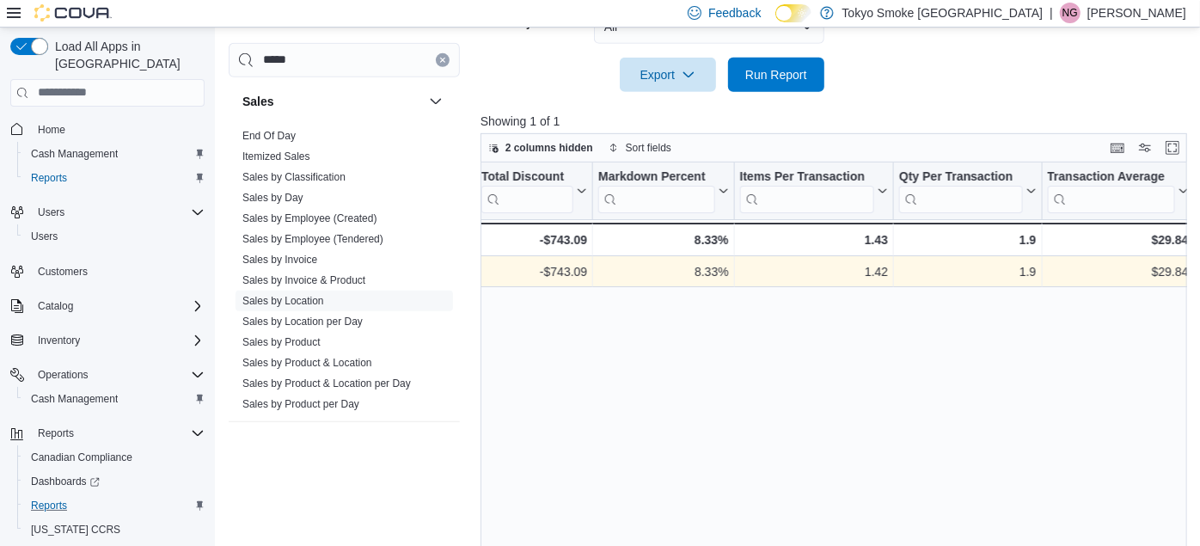
scroll to position [0, 1356]
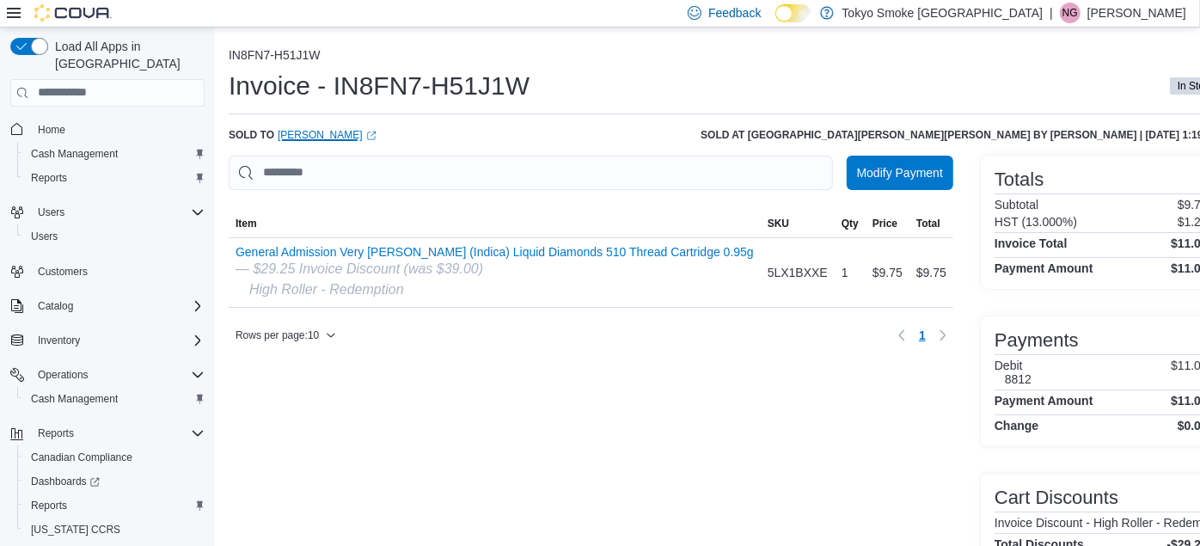
click at [352, 132] on link "James Bridges (opens in a new tab or window)" at bounding box center [327, 135] width 99 height 14
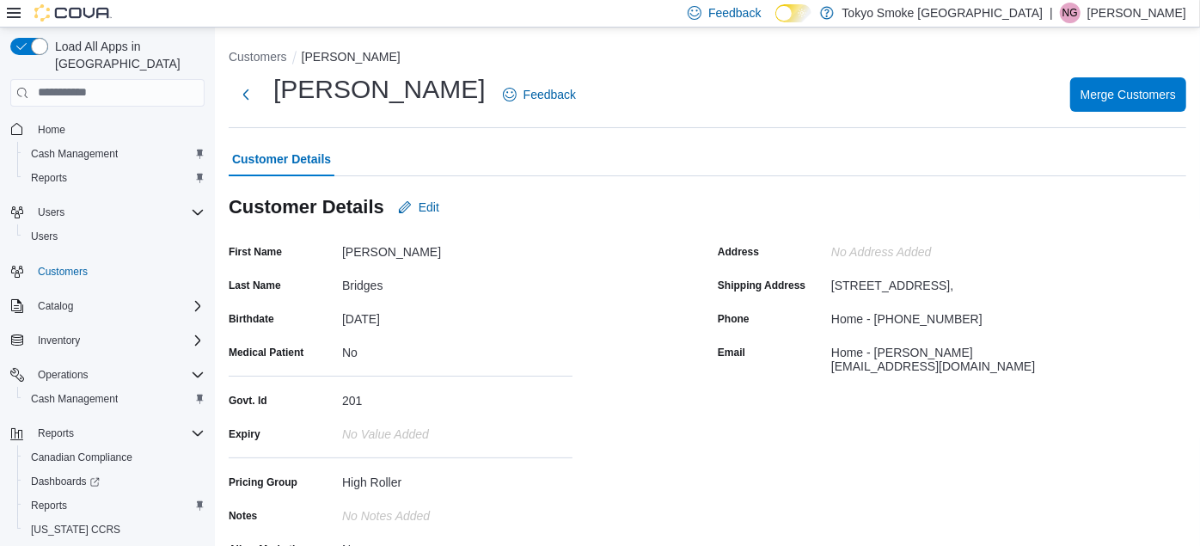
scroll to position [38, 0]
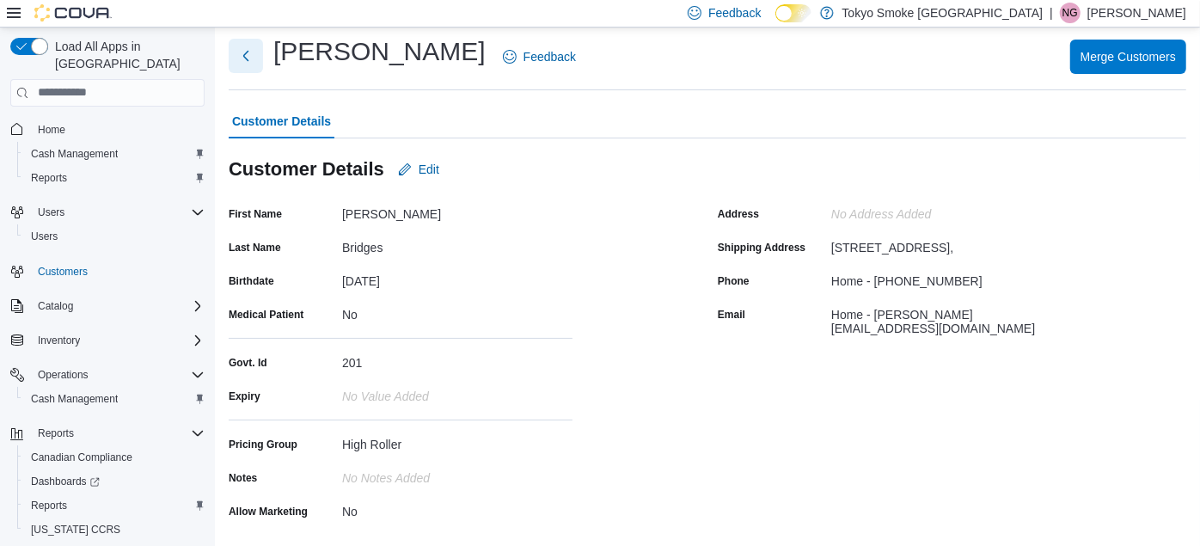
click at [238, 61] on button "Next" at bounding box center [246, 56] width 34 height 34
